Goal: Find specific page/section: Find specific page/section

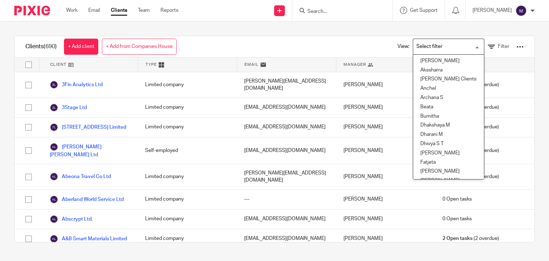
click at [445, 46] on input "Search for option" at bounding box center [447, 46] width 66 height 13
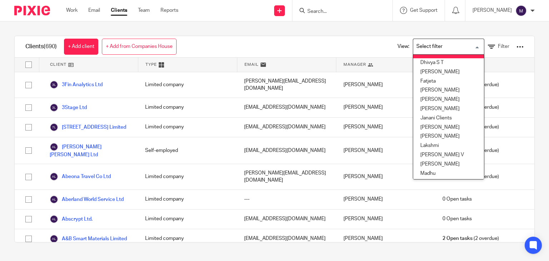
scroll to position [84, 0]
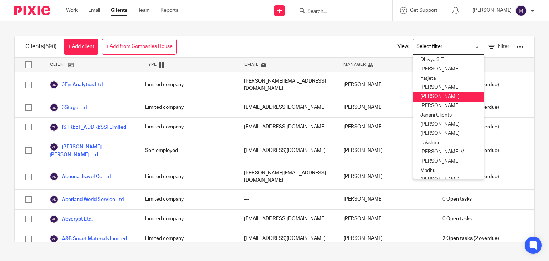
click at [432, 96] on li "[PERSON_NAME]" at bounding box center [448, 96] width 71 height 9
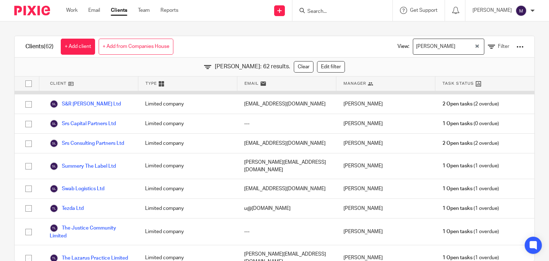
scroll to position [1136, 0]
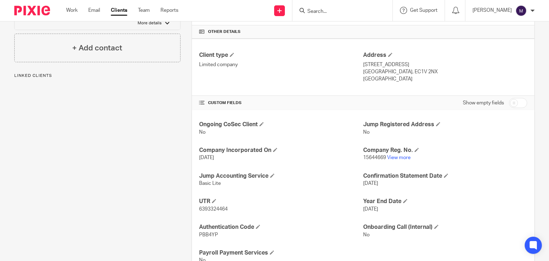
scroll to position [165, 0]
click at [403, 158] on link "View more" at bounding box center [399, 156] width 24 height 5
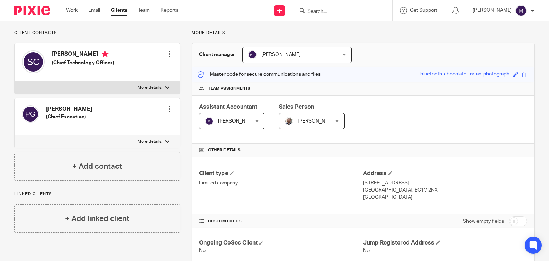
scroll to position [0, 0]
